Goal: Task Accomplishment & Management: Use online tool/utility

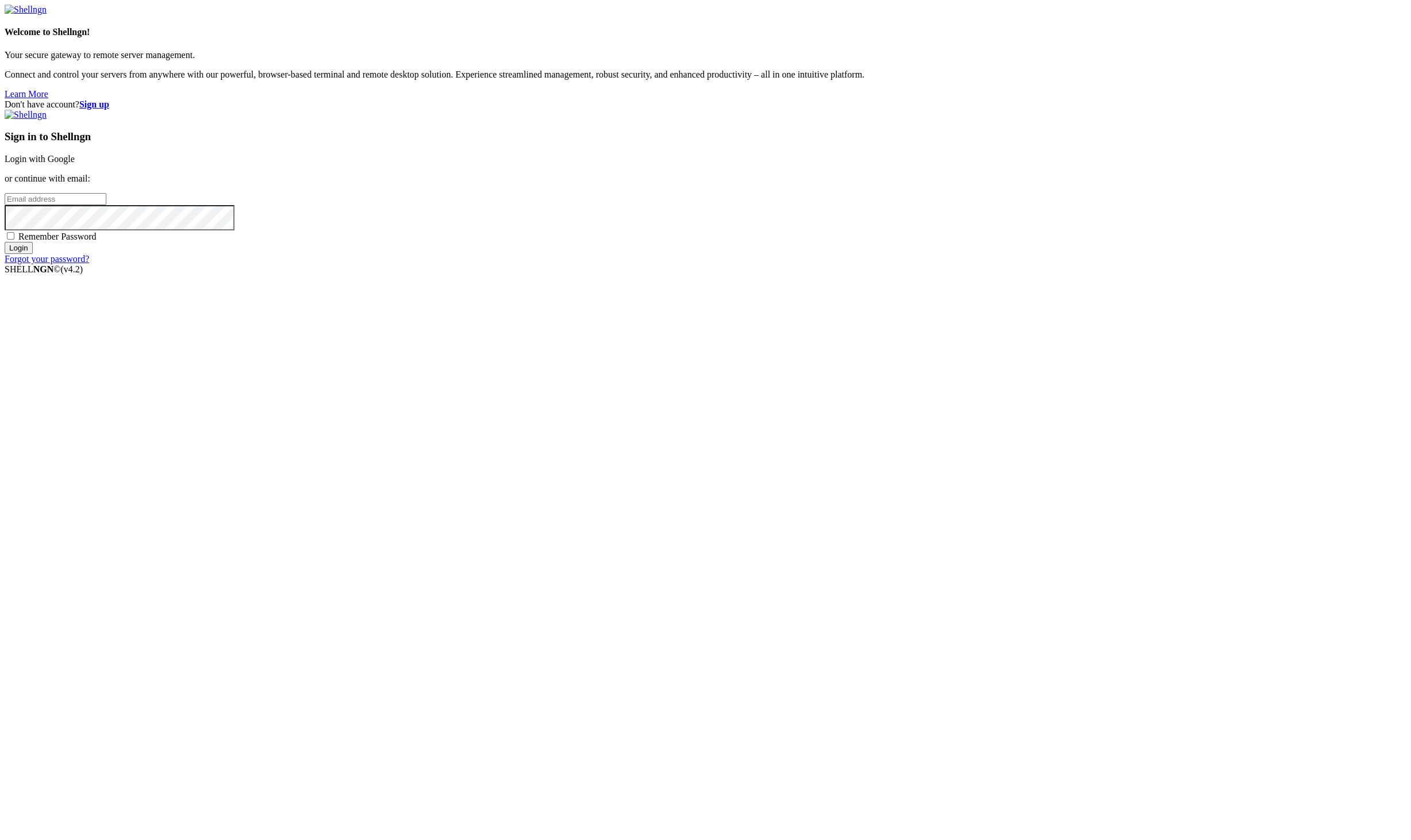
click at [228, 17] on span at bounding box center [224, 13] width 9 height 9
type input "[PERSON_NAME][EMAIL_ADDRESS][DOMAIN_NAME]"
click at [33, 254] on input "Login" at bounding box center [18, 248] width 28 height 12
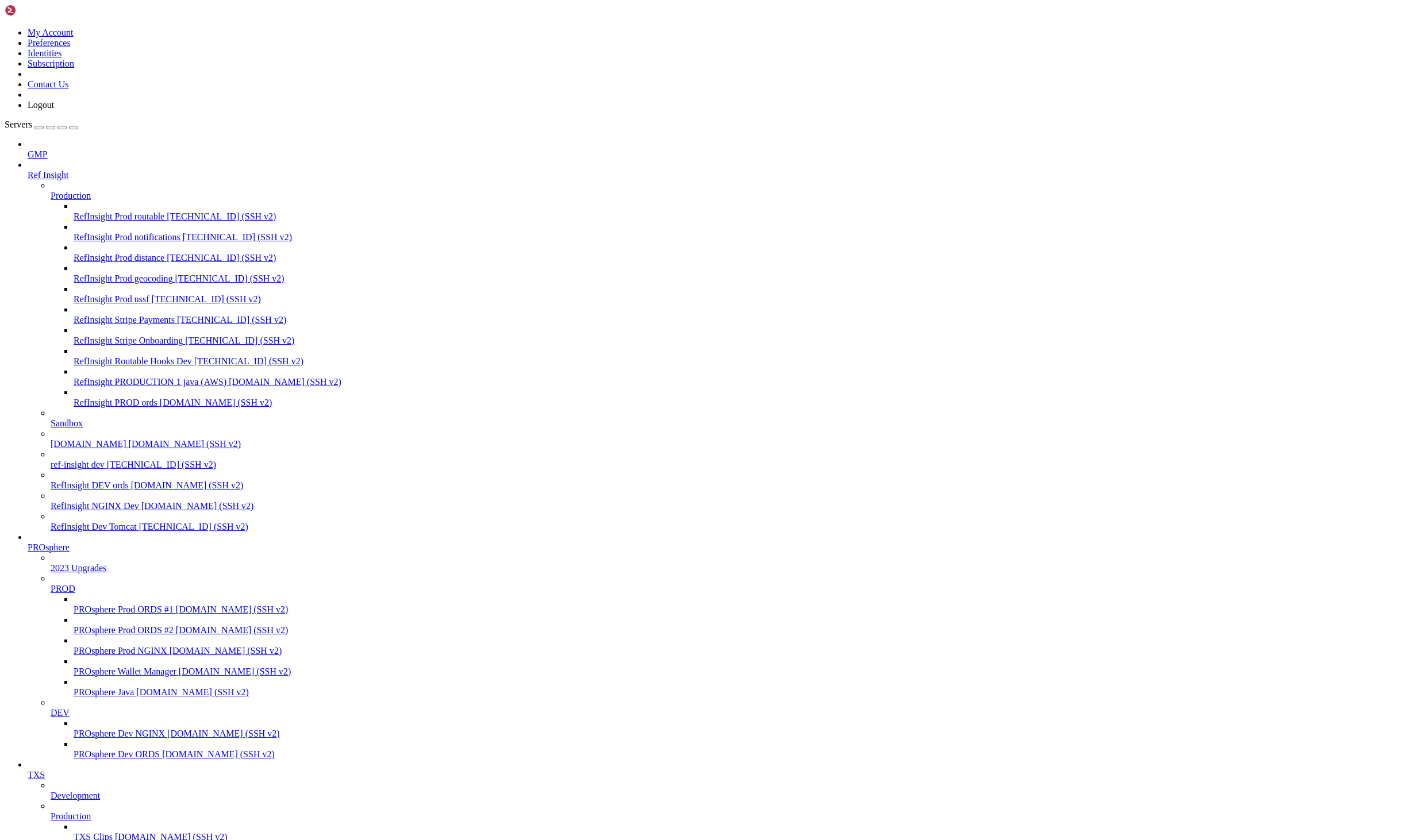
click at [125, 160] on div at bounding box center [717, 165] width 1379 height 11
click at [28, 170] on icon at bounding box center [28, 170] width 0 height 0
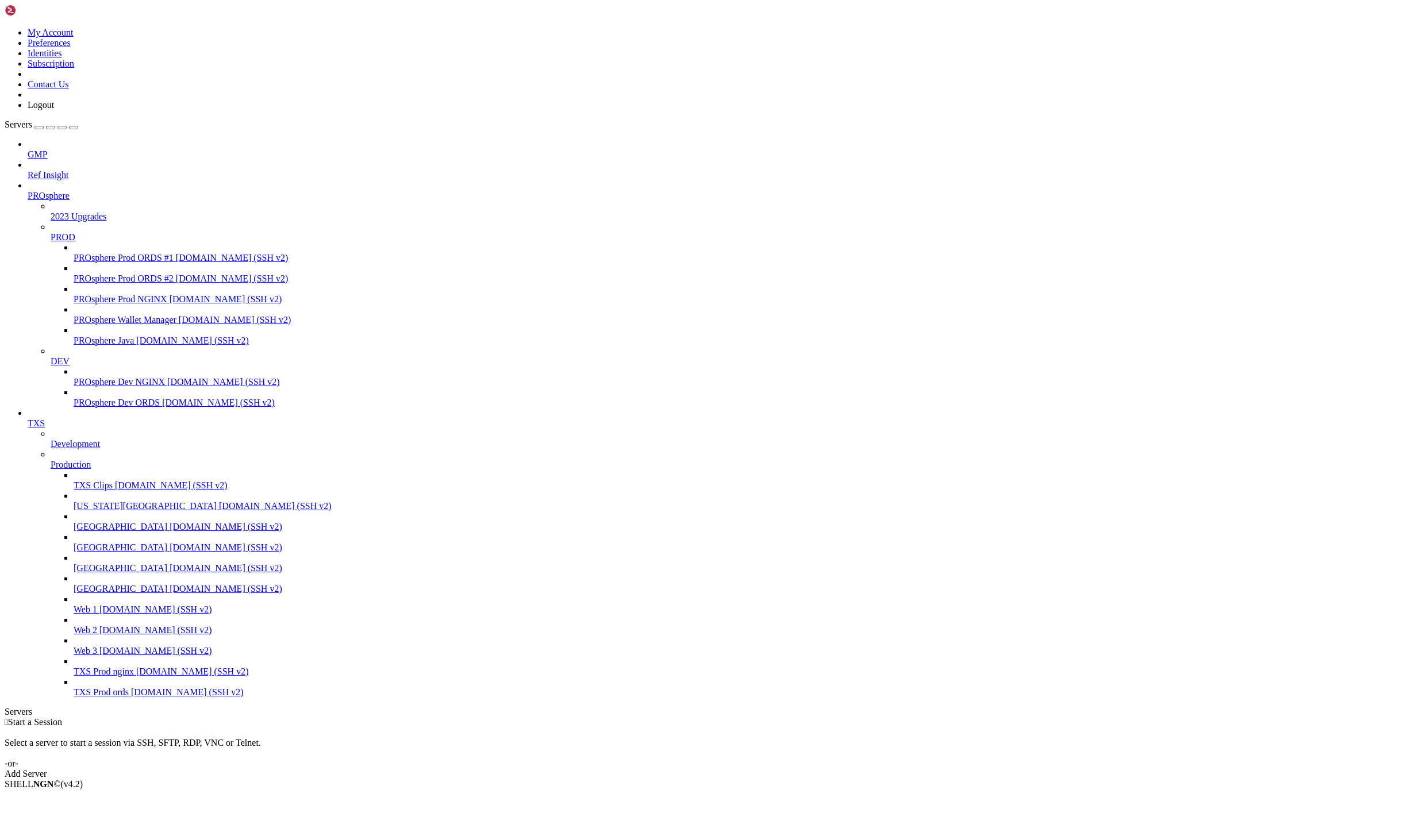
click at [28, 191] on icon at bounding box center [28, 191] width 0 height 0
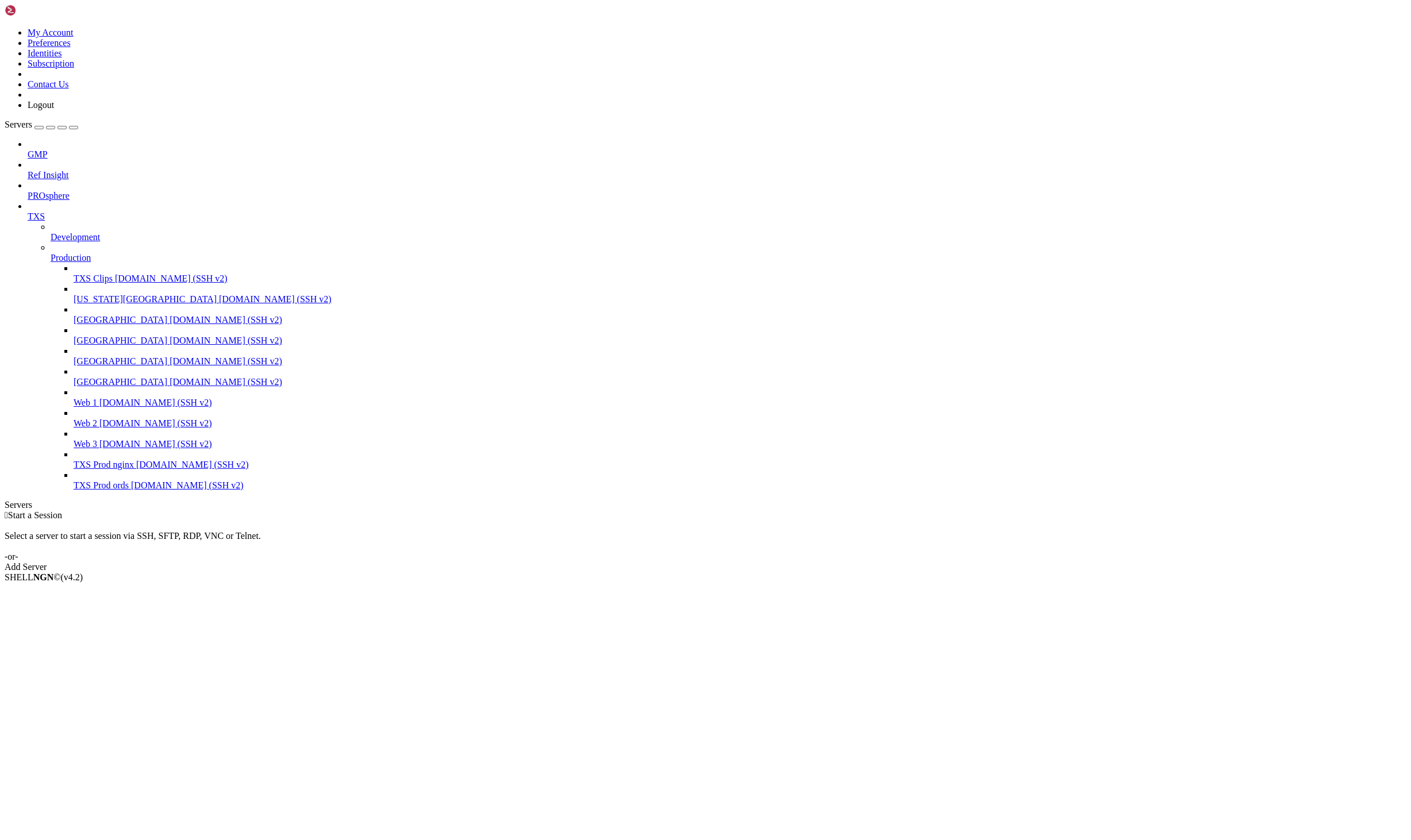
click at [28, 212] on icon at bounding box center [28, 212] width 0 height 0
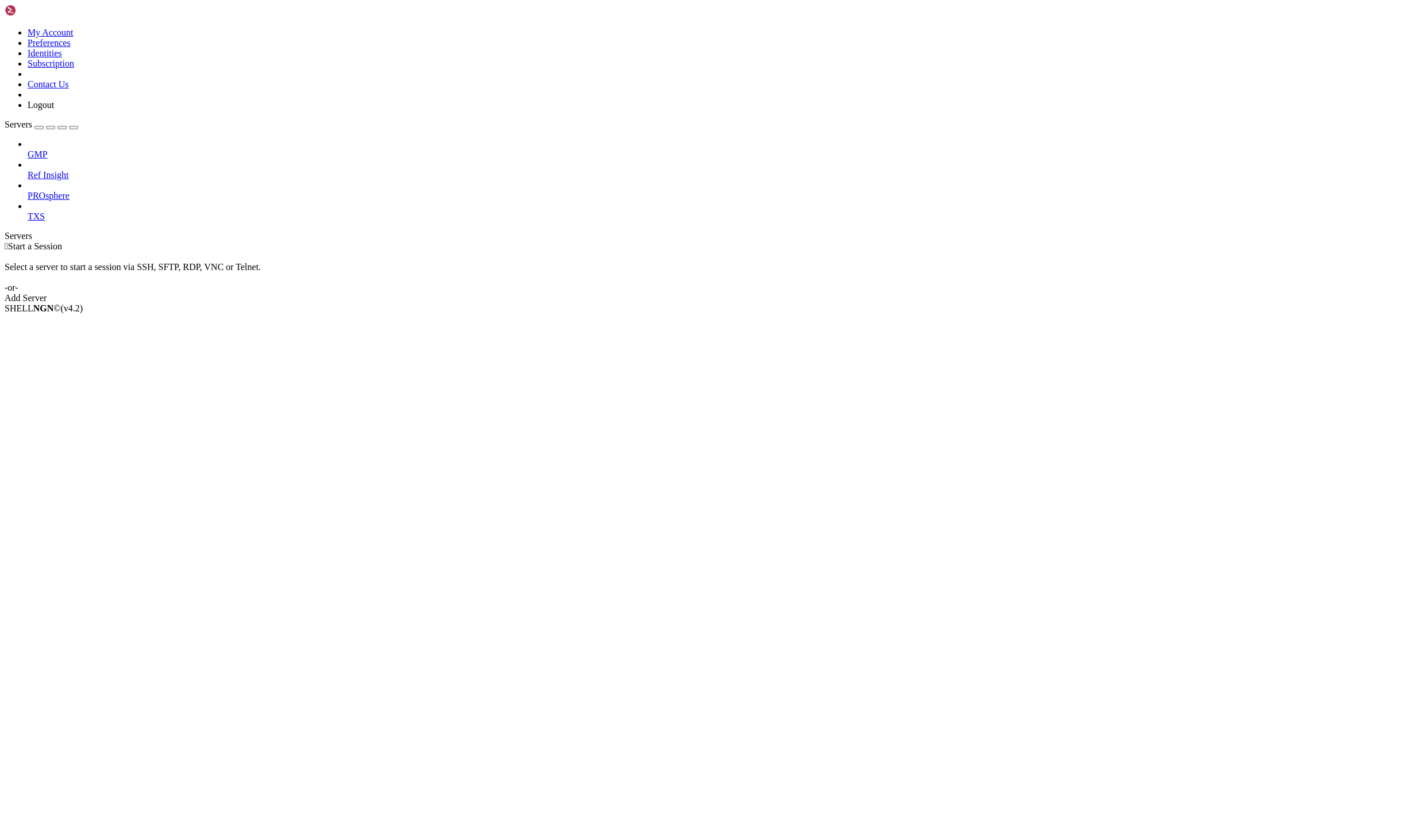
click at [28, 150] on icon at bounding box center [28, 150] width 0 height 0
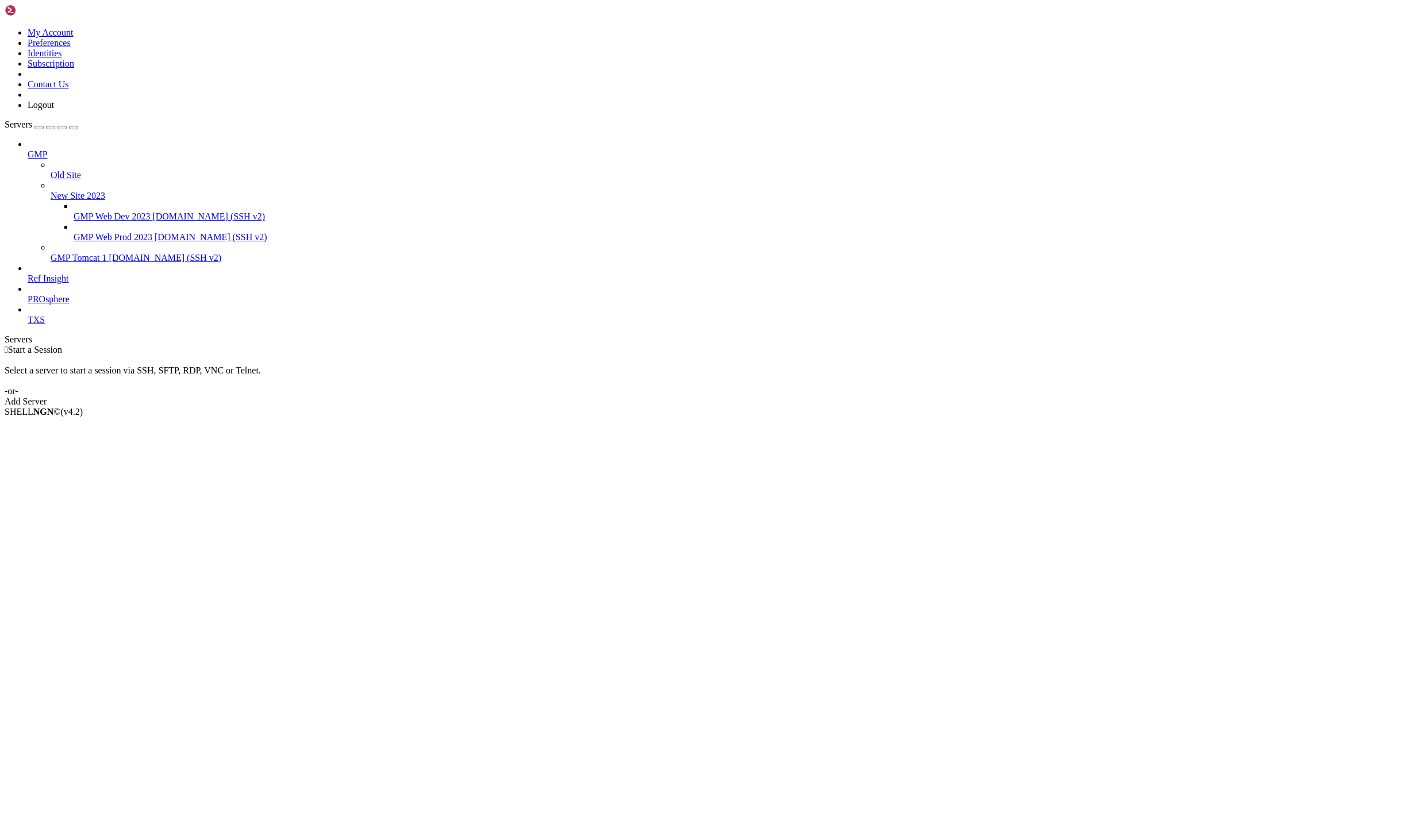
drag, startPoint x: 143, startPoint y: 128, endPoint x: 338, endPoint y: 138, distance: 195.3
click at [338, 138] on div "My Account Preferences Identities Subscription Contact Us Logout Servers GMP Ol…" at bounding box center [705, 206] width 1402 height 402
click at [108, 232] on span "GMP Web Prod 2023" at bounding box center [113, 237] width 78 height 10
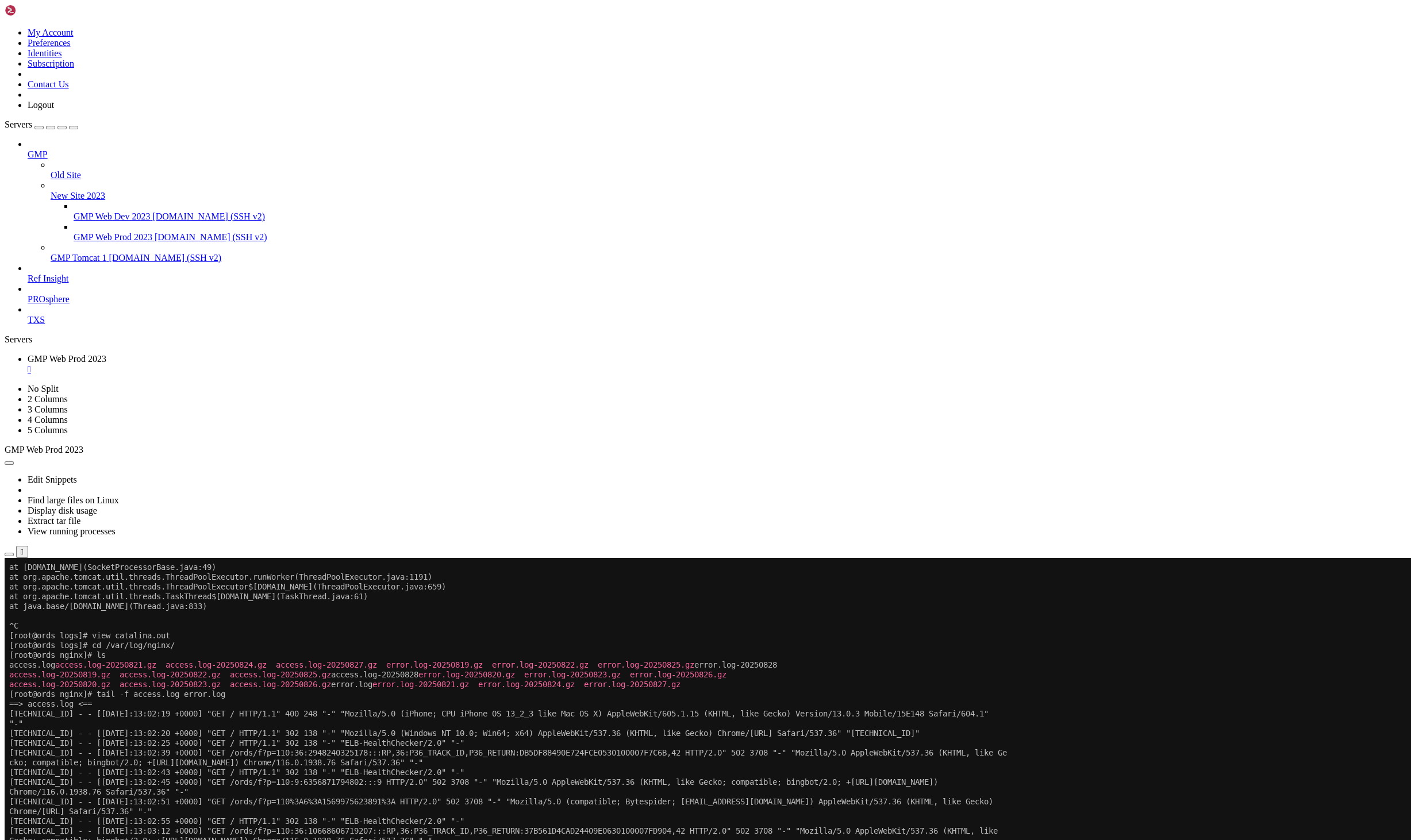
scroll to position [1211, 0]
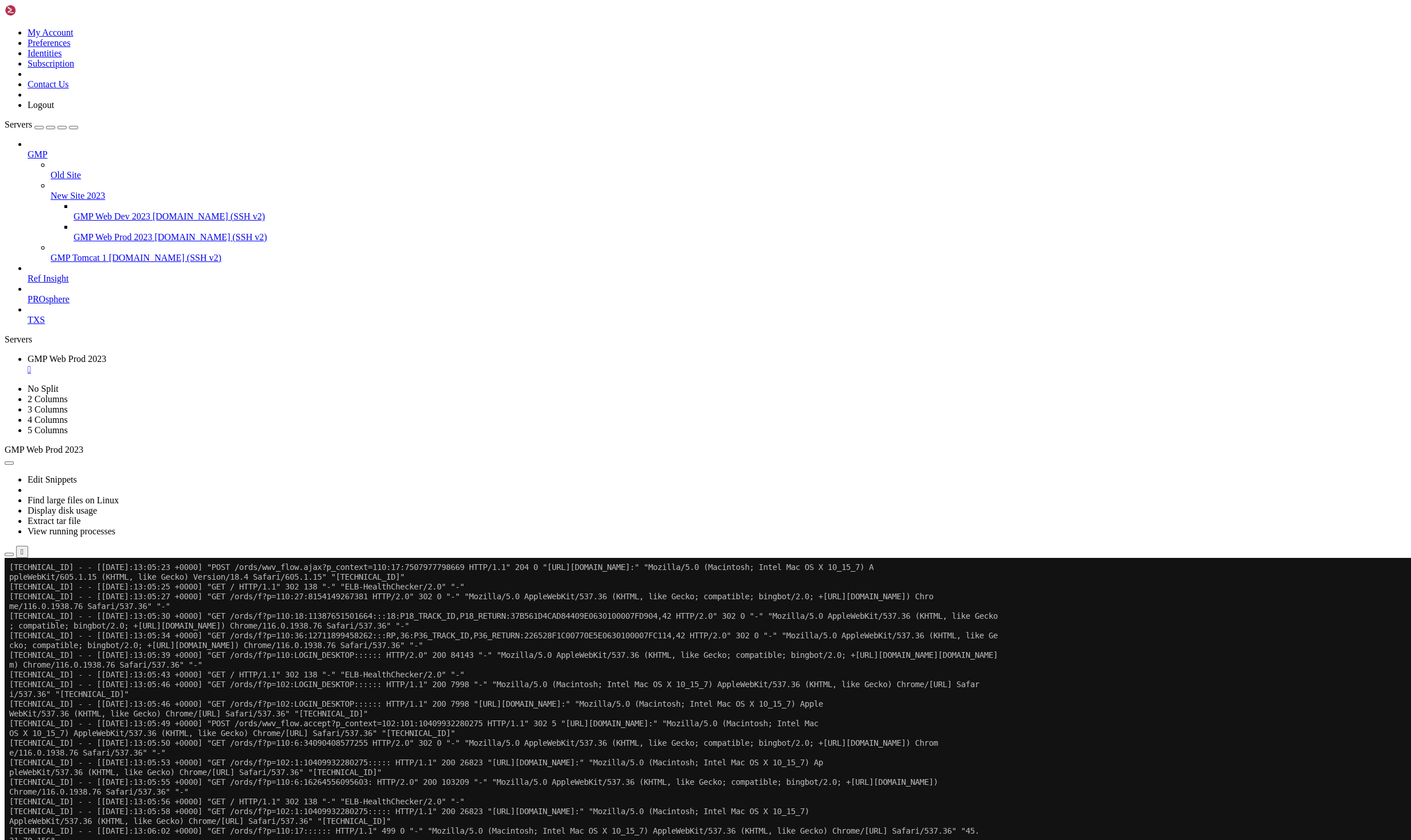
scroll to position [5254, 0]
